Goal: Transaction & Acquisition: Book appointment/travel/reservation

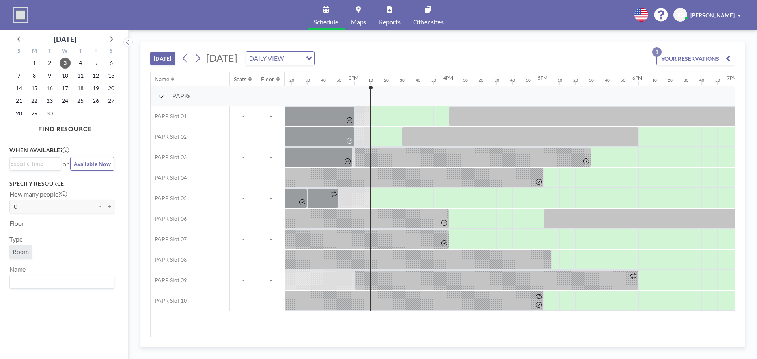
scroll to position [0, 1327]
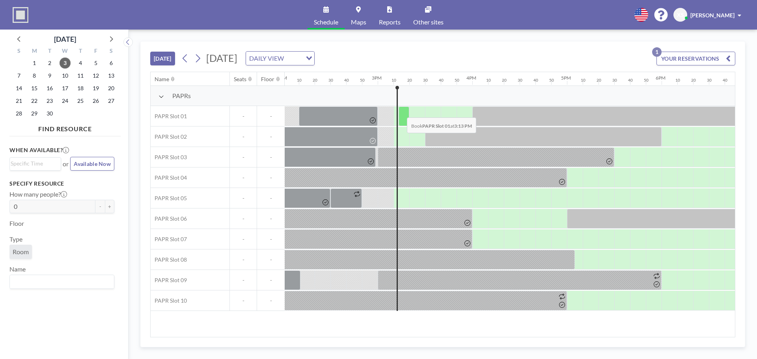
click at [401, 112] on div at bounding box center [404, 116] width 11 height 20
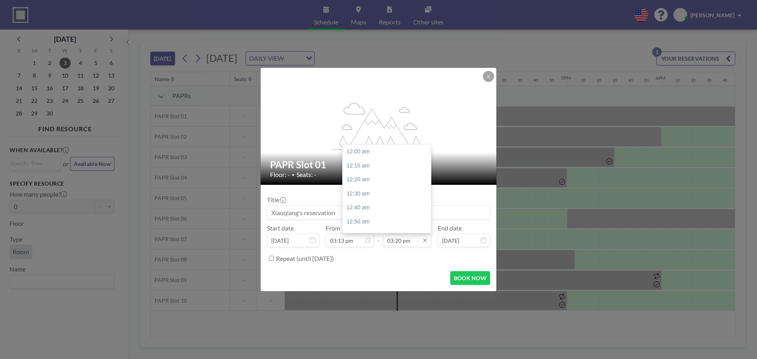
scroll to position [1291, 0]
click at [407, 241] on input "03:20 pm" at bounding box center [407, 240] width 49 height 13
click at [385, 211] on div "04:00 pm" at bounding box center [389, 208] width 92 height 14
type input "04:00 pm"
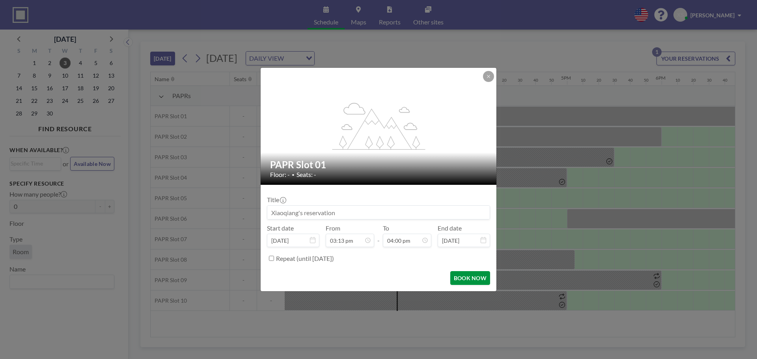
click at [469, 248] on button "BOOK NOW" at bounding box center [470, 278] width 40 height 14
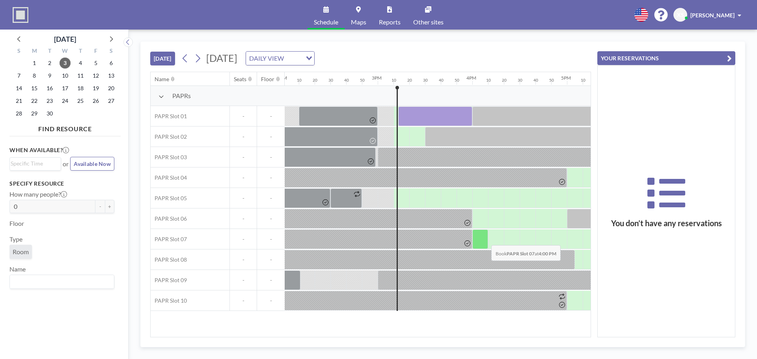
click at [485, 240] on div at bounding box center [480, 240] width 16 height 20
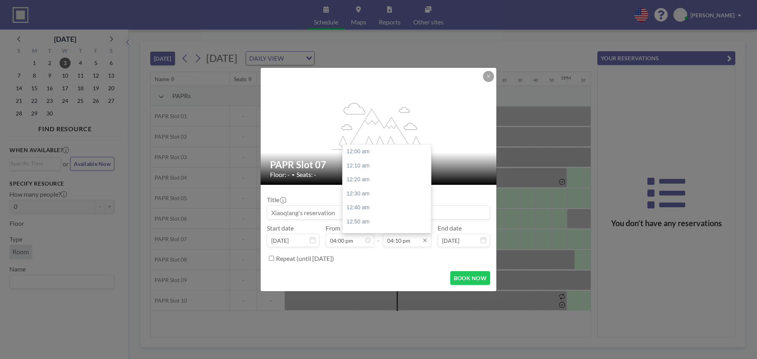
scroll to position [1362, 0]
click at [414, 244] on input "04:10 pm" at bounding box center [407, 240] width 49 height 13
click at [376, 221] on div "05:00 pm" at bounding box center [389, 222] width 92 height 14
type input "05:00 pm"
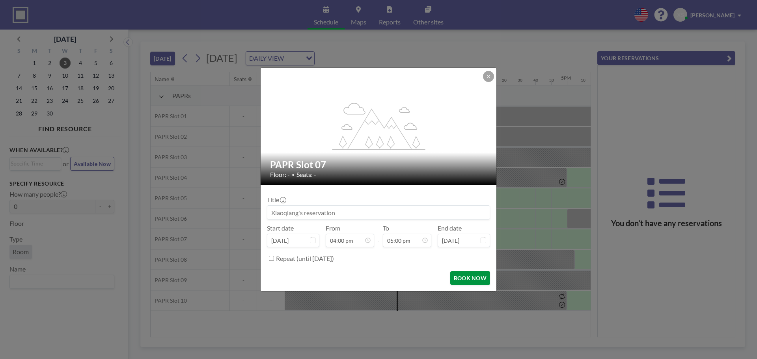
scroll to position [1432, 0]
click at [477, 248] on button "BOOK NOW" at bounding box center [470, 278] width 40 height 14
